Goal: Find specific page/section: Find specific page/section

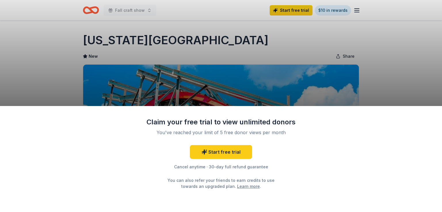
scroll to position [86, 0]
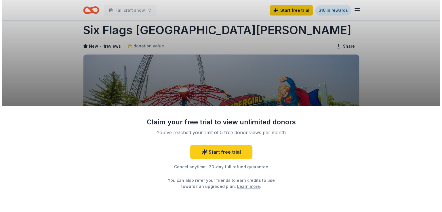
scroll to position [72, 0]
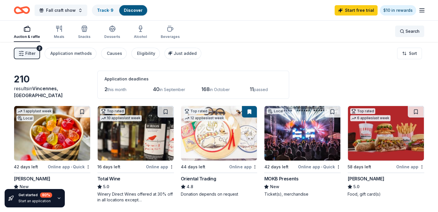
click at [407, 30] on span "Search" at bounding box center [412, 31] width 14 height 7
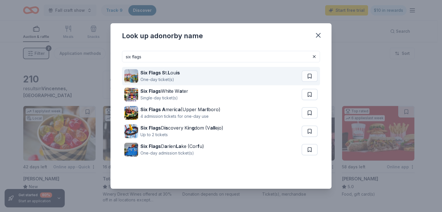
type input "six flags"
click at [183, 77] on div "Six Flags S t. L ou is One-day ticket(s)" at bounding box center [212, 76] width 177 height 18
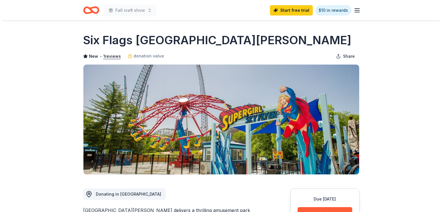
scroll to position [86, 0]
